Goal: Find specific page/section: Find specific page/section

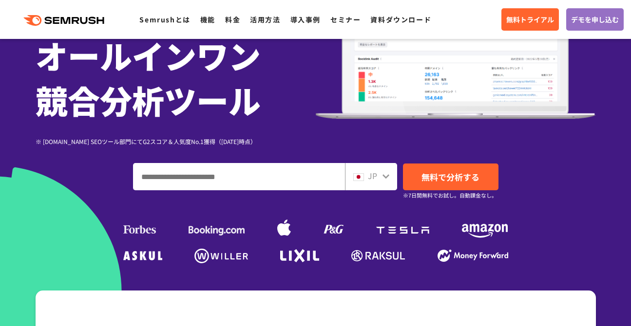
scroll to position [127, 0]
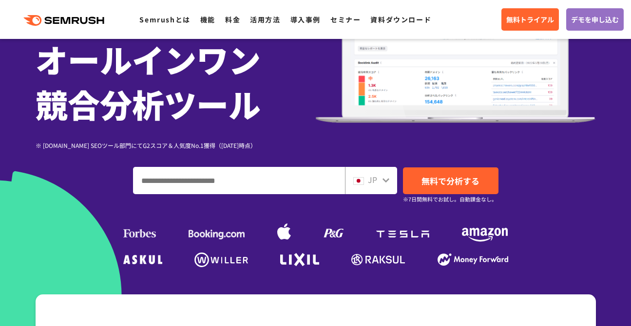
click at [372, 179] on span "JP" at bounding box center [372, 180] width 9 height 12
click at [245, 175] on input "ドメイン、キーワードまたはURLを入力してください" at bounding box center [239, 181] width 211 height 26
paste input "**********"
type input "**********"
click at [384, 181] on icon at bounding box center [386, 180] width 8 height 8
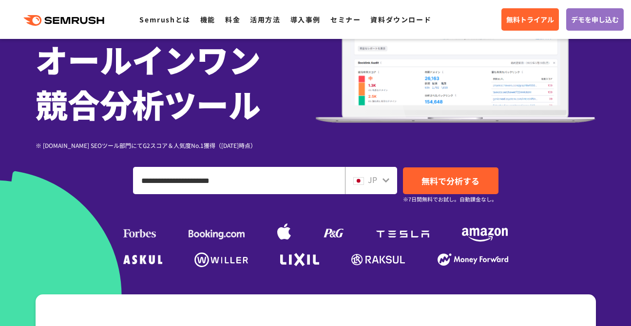
click at [389, 182] on icon at bounding box center [386, 180] width 8 height 8
click at [383, 177] on icon at bounding box center [386, 180] width 8 height 8
click at [366, 179] on div "JP" at bounding box center [368, 180] width 31 height 13
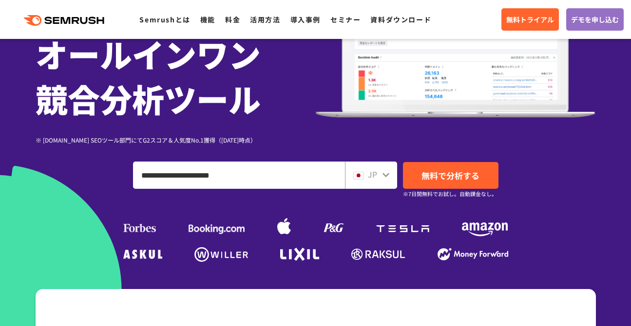
scroll to position [133, 0]
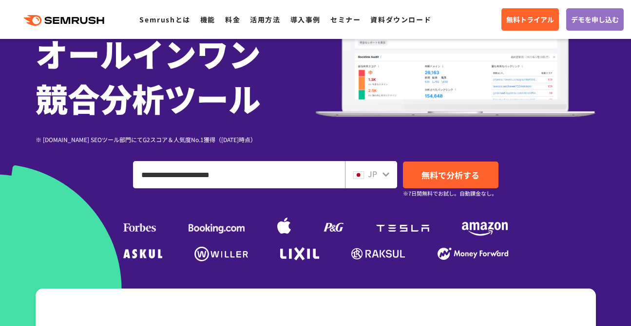
click at [368, 174] on span "JP" at bounding box center [372, 174] width 9 height 12
